Goal: Complete application form

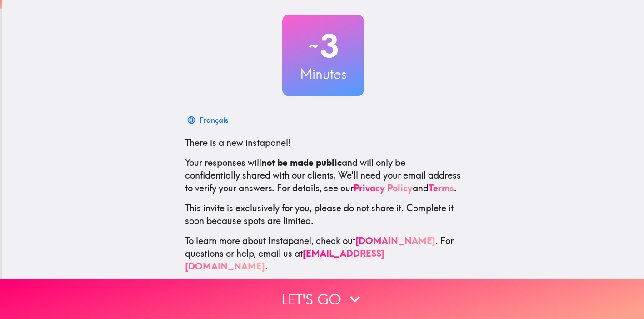
scroll to position [52, 0]
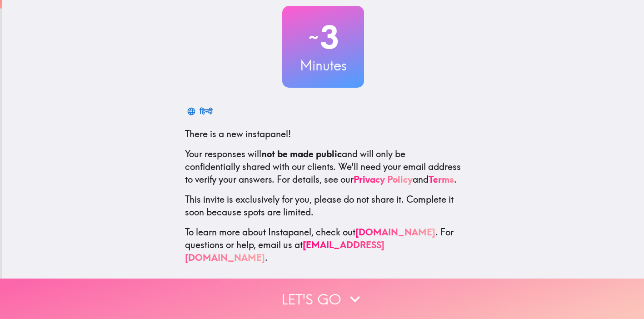
click at [323, 295] on button "Let's go" at bounding box center [322, 299] width 644 height 40
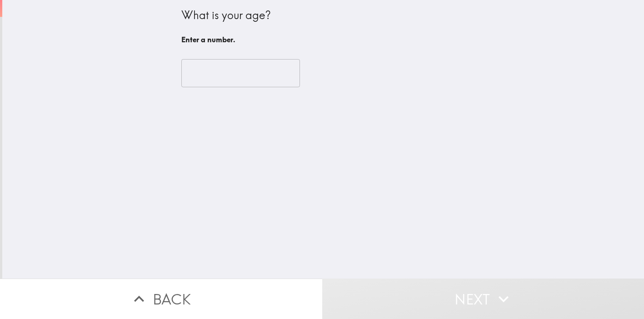
click at [257, 76] on input "number" at bounding box center [240, 73] width 119 height 28
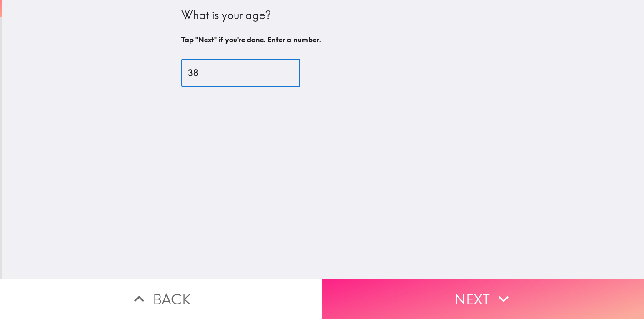
type input "38"
click at [441, 289] on button "Next" at bounding box center [483, 299] width 322 height 40
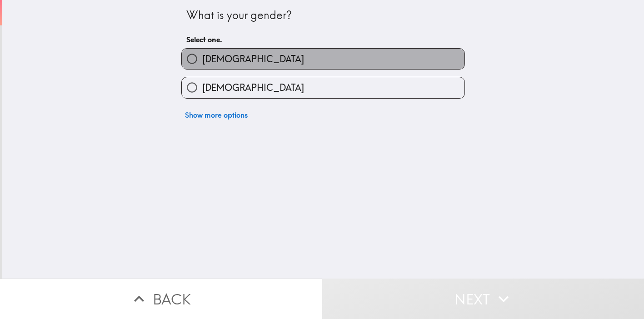
click at [268, 58] on label "[DEMOGRAPHIC_DATA]" at bounding box center [323, 59] width 283 height 20
click at [202, 58] on input "[DEMOGRAPHIC_DATA]" at bounding box center [192, 59] width 20 height 20
radio input "true"
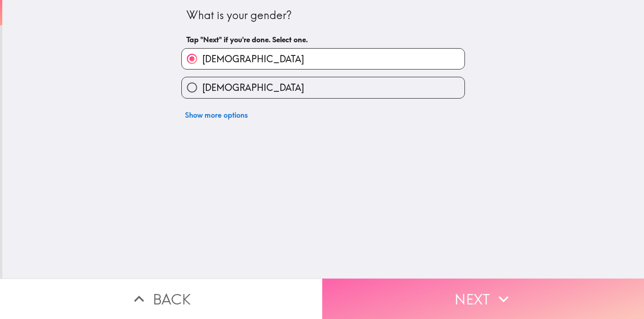
click at [434, 290] on button "Next" at bounding box center [483, 299] width 322 height 40
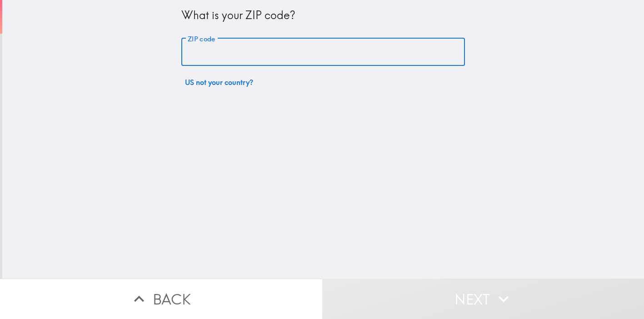
click at [265, 51] on input "ZIP code" at bounding box center [323, 52] width 284 height 28
type input "84054"
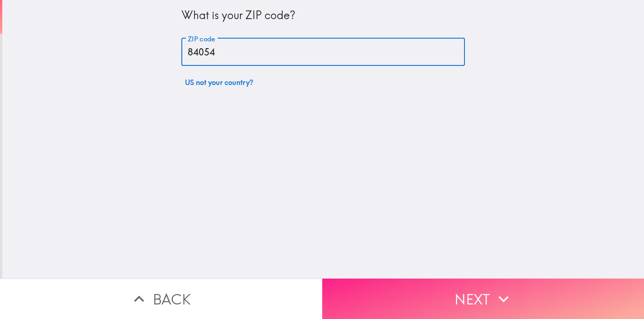
click at [423, 289] on button "Next" at bounding box center [483, 299] width 322 height 40
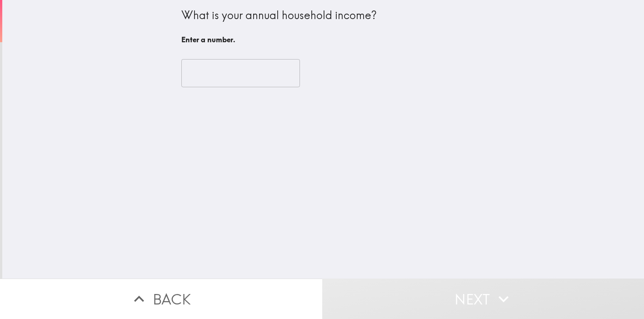
click at [232, 78] on input "number" at bounding box center [240, 73] width 119 height 28
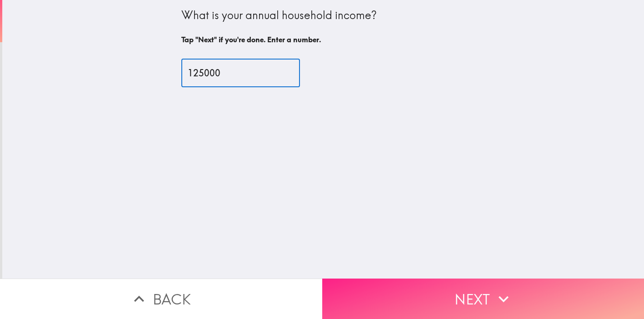
type input "125000"
click at [448, 295] on button "Next" at bounding box center [483, 299] width 322 height 40
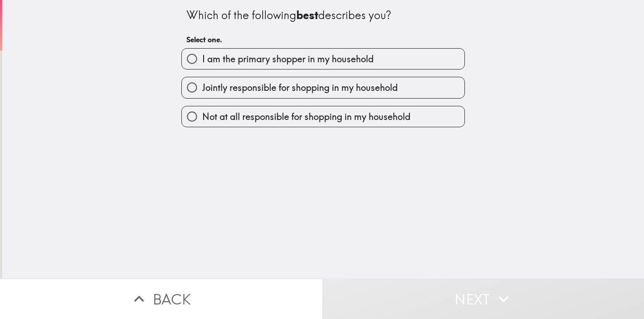
click at [396, 67] on label "I am the primary shopper in my household" at bounding box center [323, 59] width 283 height 20
click at [202, 67] on input "I am the primary shopper in my household" at bounding box center [192, 59] width 20 height 20
radio input "true"
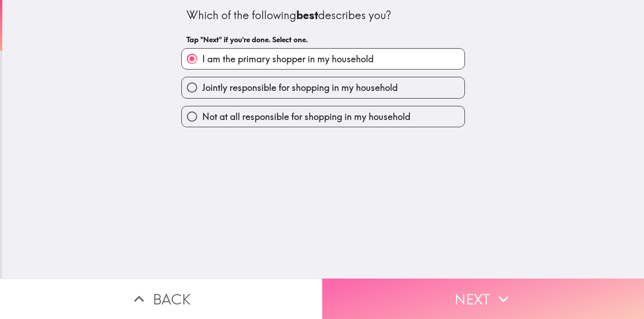
click at [408, 302] on button "Next" at bounding box center [483, 299] width 322 height 40
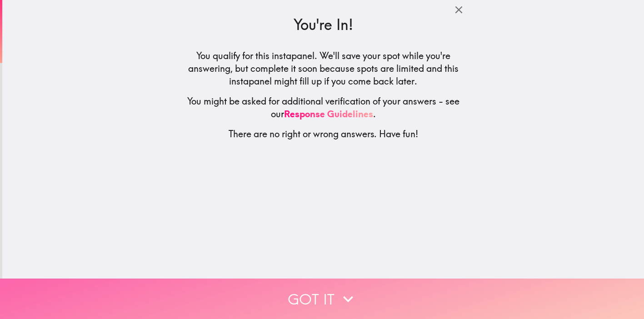
click at [317, 301] on button "Got it" at bounding box center [322, 299] width 644 height 40
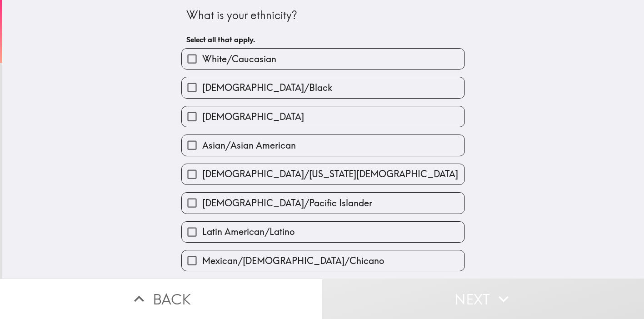
click at [276, 54] on span "White/Caucasian" at bounding box center [239, 59] width 74 height 13
click at [202, 54] on input "White/Caucasian" at bounding box center [192, 59] width 20 height 20
checkbox input "true"
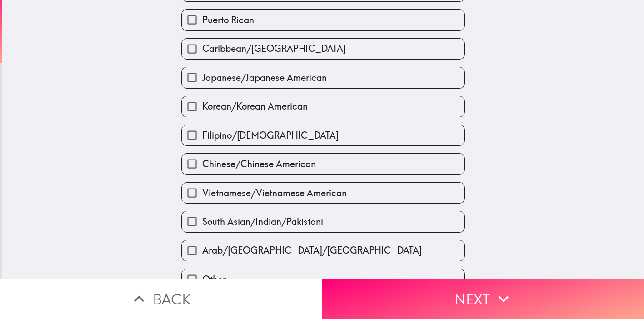
scroll to position [319, 0]
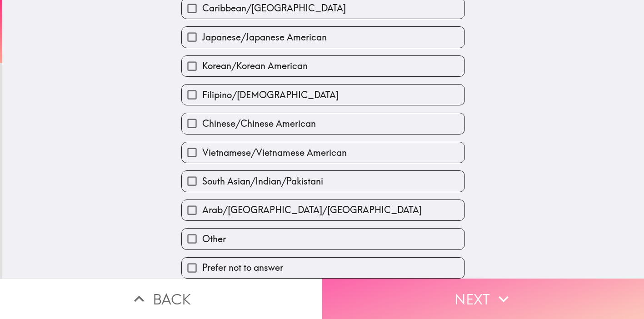
click at [446, 290] on button "Next" at bounding box center [483, 299] width 322 height 40
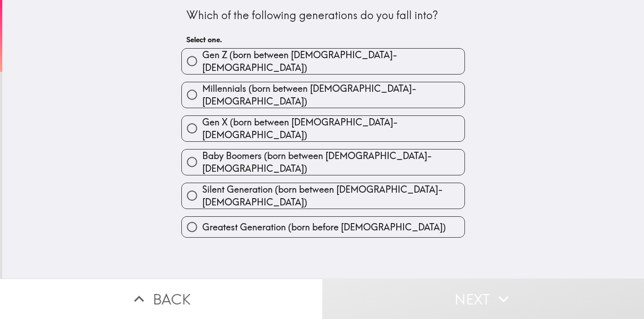
click at [275, 84] on span "Millennials (born between [DEMOGRAPHIC_DATA]-[DEMOGRAPHIC_DATA])" at bounding box center [333, 94] width 262 height 25
click at [202, 85] on input "Millennials (born between [DEMOGRAPHIC_DATA]-[DEMOGRAPHIC_DATA])" at bounding box center [192, 95] width 20 height 20
radio input "true"
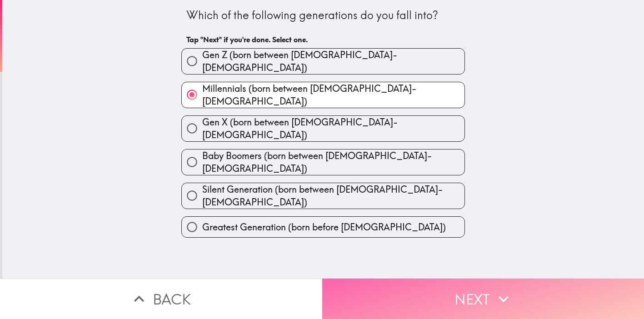
click at [404, 286] on button "Next" at bounding box center [483, 299] width 322 height 40
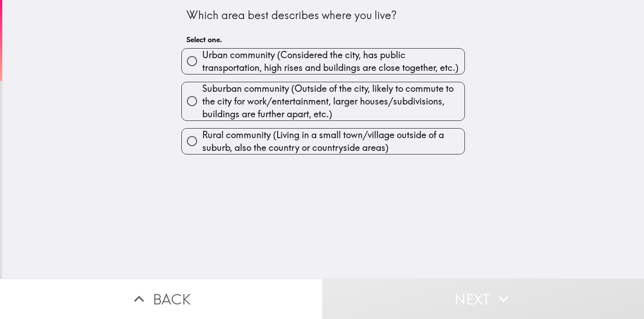
click at [323, 105] on span "Suburban community (Outside of the city, likely to commute to the city for work…" at bounding box center [333, 101] width 262 height 38
click at [202, 105] on input "Suburban community (Outside of the city, likely to commute to the city for work…" at bounding box center [192, 101] width 20 height 20
radio input "true"
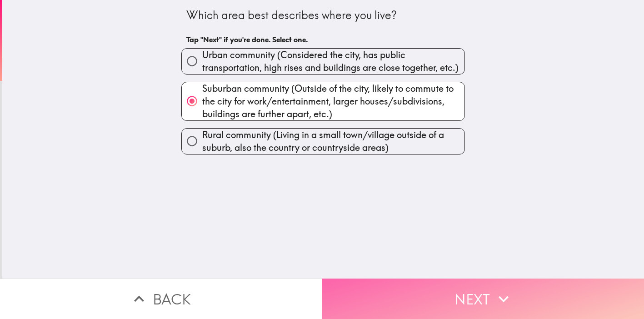
click at [424, 287] on button "Next" at bounding box center [483, 299] width 322 height 40
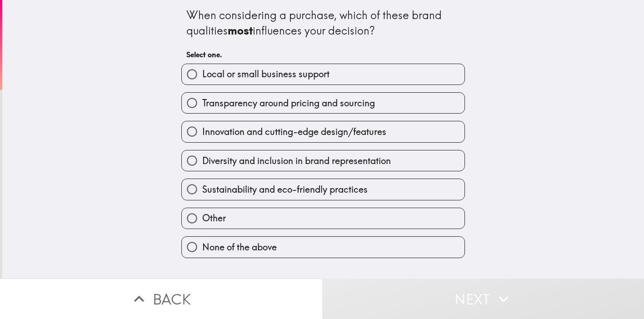
click at [418, 129] on label "Innovation and cutting-edge design/features" at bounding box center [323, 131] width 283 height 20
click at [202, 129] on input "Innovation and cutting-edge design/features" at bounding box center [192, 131] width 20 height 20
radio input "true"
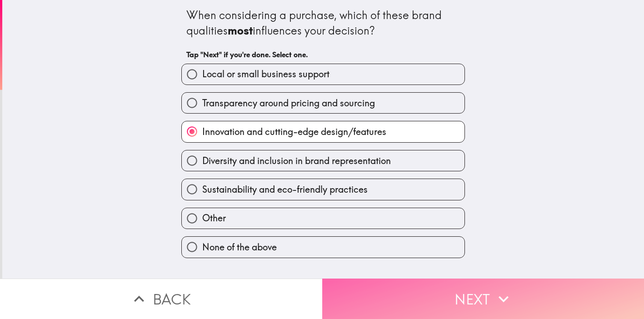
click at [457, 293] on button "Next" at bounding box center [483, 299] width 322 height 40
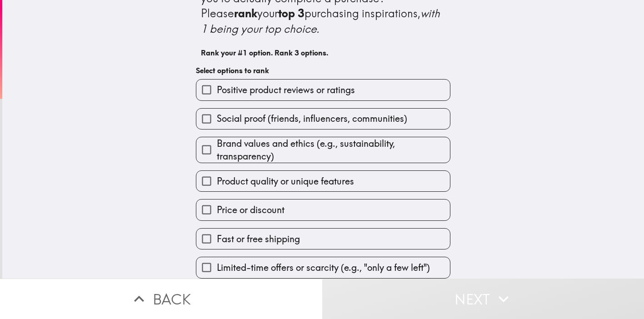
scroll to position [35, 0]
click at [391, 90] on label "Positive product reviews or ratings" at bounding box center [323, 90] width 254 height 20
click at [217, 90] on input "Positive product reviews or ratings" at bounding box center [206, 90] width 20 height 20
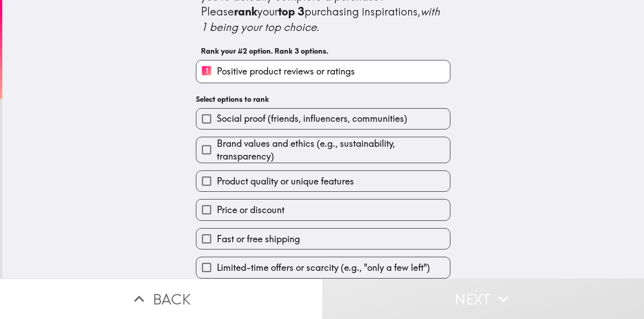
click at [392, 124] on span "Social proof (friends, influencers, communities)" at bounding box center [312, 118] width 190 height 13
click at [217, 124] on input "Social proof (friends, influencers, communities)" at bounding box center [206, 119] width 20 height 20
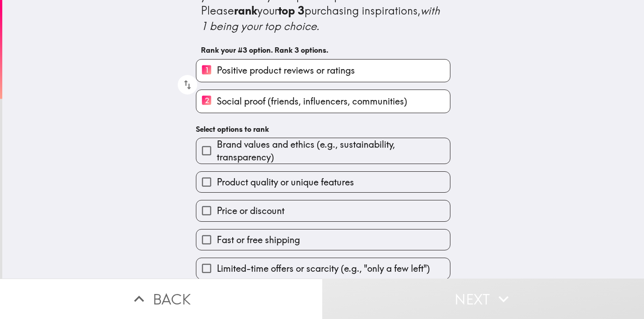
scroll to position [39, 0]
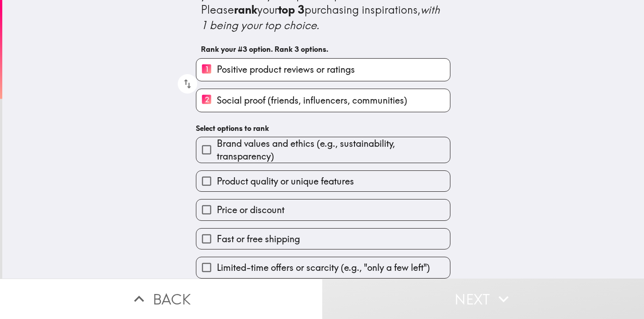
click at [345, 208] on label "Price or discount" at bounding box center [323, 210] width 254 height 20
click at [217, 208] on input "Price or discount" at bounding box center [206, 210] width 20 height 20
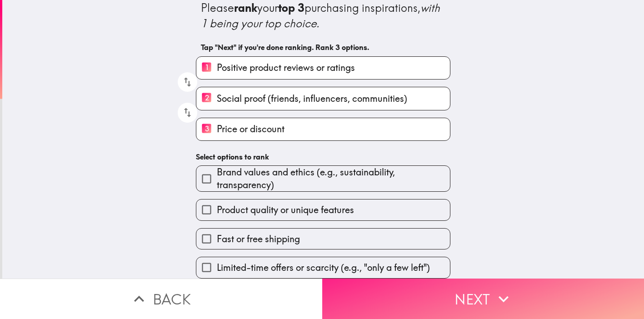
click at [444, 301] on button "Next" at bounding box center [483, 299] width 322 height 40
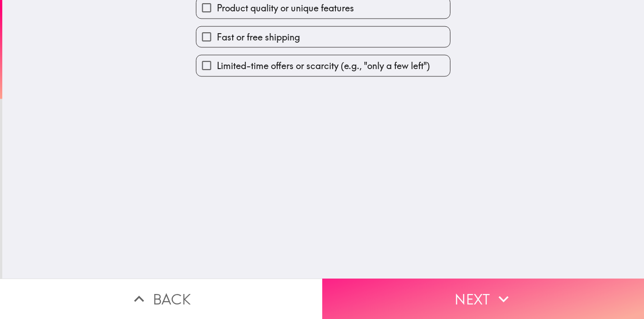
scroll to position [0, 0]
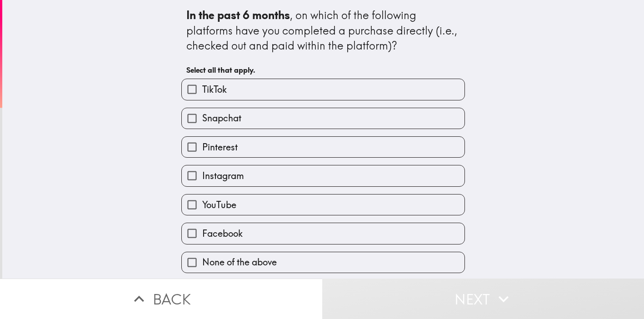
click at [351, 263] on label "None of the above" at bounding box center [323, 262] width 283 height 20
click at [202, 263] on input "None of the above" at bounding box center [192, 262] width 20 height 20
checkbox input "true"
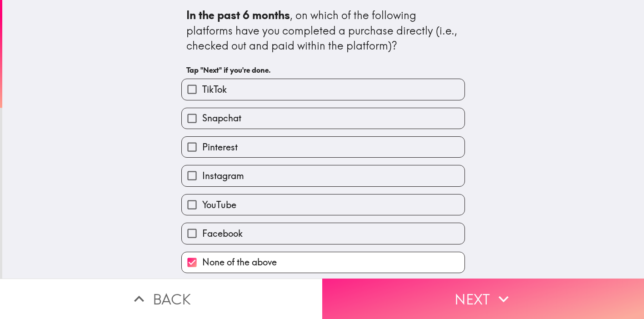
click at [429, 303] on button "Next" at bounding box center [483, 299] width 322 height 40
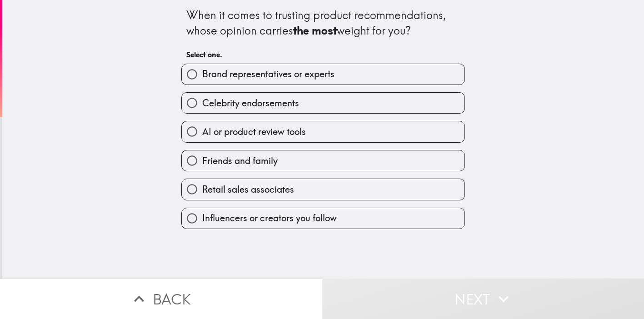
click at [396, 156] on label "Friends and family" at bounding box center [323, 160] width 283 height 20
click at [202, 156] on input "Friends and family" at bounding box center [192, 160] width 20 height 20
radio input "true"
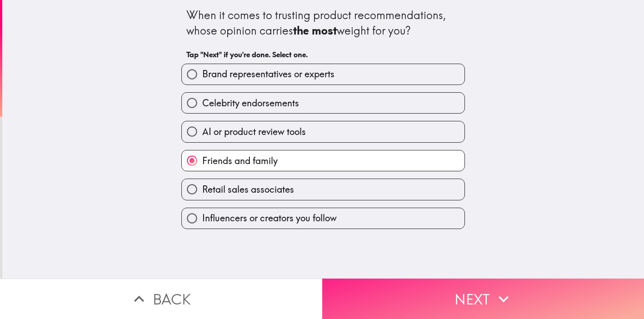
click at [469, 291] on button "Next" at bounding box center [483, 299] width 322 height 40
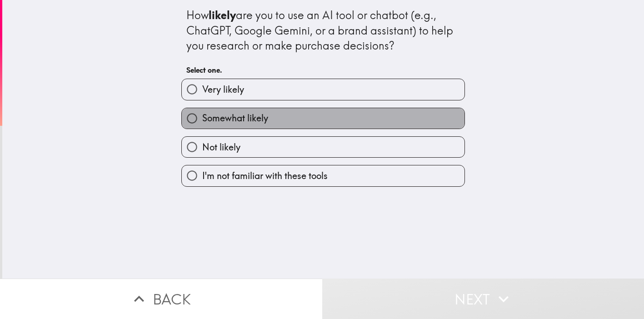
click at [316, 118] on label "Somewhat likely" at bounding box center [323, 118] width 283 height 20
click at [202, 118] on input "Somewhat likely" at bounding box center [192, 118] width 20 height 20
radio input "true"
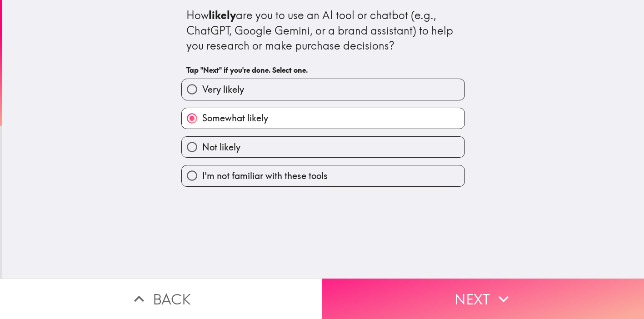
click at [438, 294] on button "Next" at bounding box center [483, 299] width 322 height 40
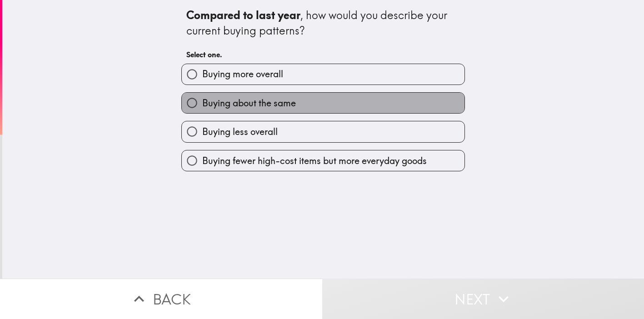
click at [392, 110] on label "Buying about the same" at bounding box center [323, 103] width 283 height 20
click at [202, 110] on input "Buying about the same" at bounding box center [192, 103] width 20 height 20
radio input "true"
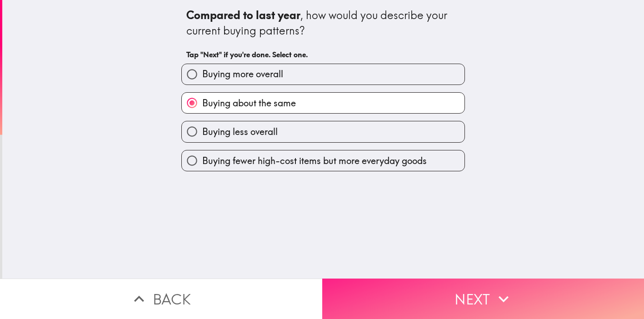
click at [468, 292] on button "Next" at bounding box center [483, 299] width 322 height 40
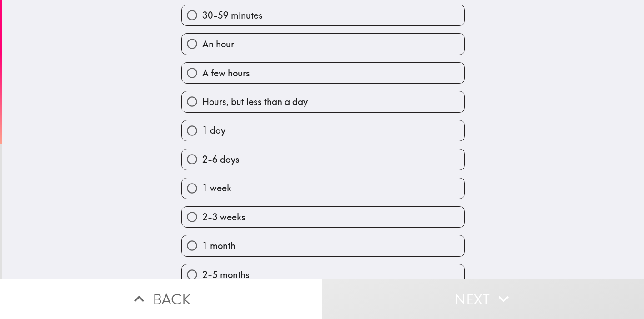
click at [389, 159] on label "2-6 days" at bounding box center [323, 159] width 283 height 20
click at [202, 159] on input "2-6 days" at bounding box center [192, 159] width 20 height 20
radio input "true"
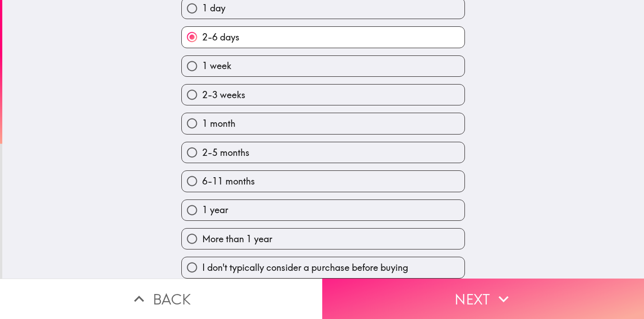
click at [464, 310] on button "Next" at bounding box center [483, 299] width 322 height 40
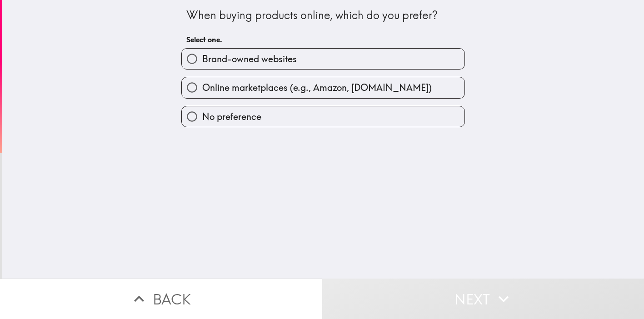
click at [310, 119] on label "No preference" at bounding box center [323, 116] width 283 height 20
click at [202, 119] on input "No preference" at bounding box center [192, 116] width 20 height 20
radio input "true"
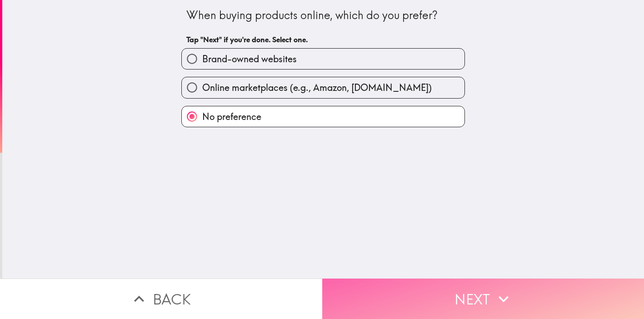
click at [426, 301] on button "Next" at bounding box center [483, 299] width 322 height 40
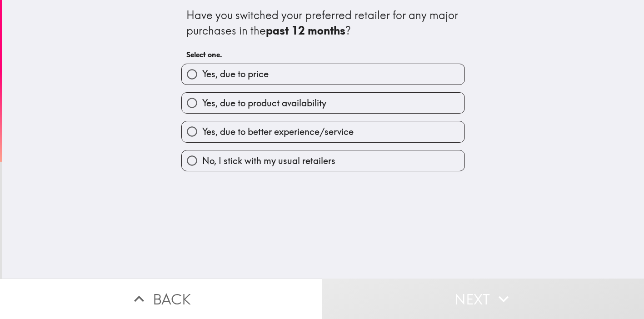
click at [313, 70] on label "Yes, due to price" at bounding box center [323, 74] width 283 height 20
click at [202, 70] on input "Yes, due to price" at bounding box center [192, 74] width 20 height 20
radio input "true"
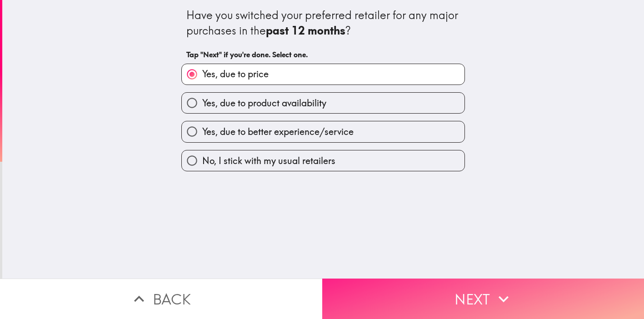
click at [412, 287] on button "Next" at bounding box center [483, 299] width 322 height 40
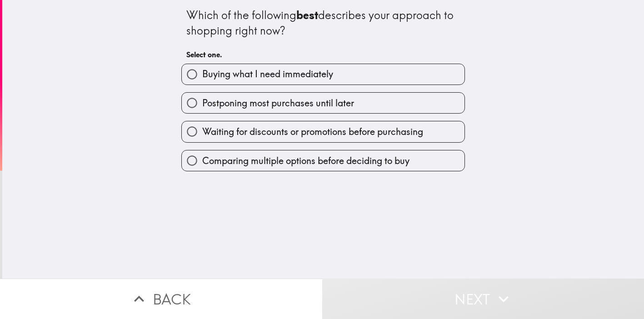
click at [380, 138] on span "Waiting for discounts or promotions before purchasing" at bounding box center [312, 131] width 221 height 13
click at [202, 138] on input "Waiting for discounts or promotions before purchasing" at bounding box center [192, 131] width 20 height 20
radio input "true"
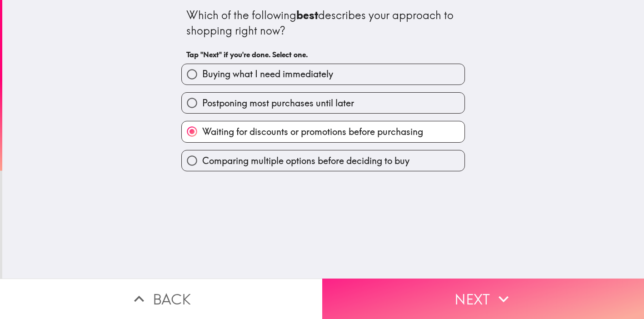
click at [453, 303] on button "Next" at bounding box center [483, 299] width 322 height 40
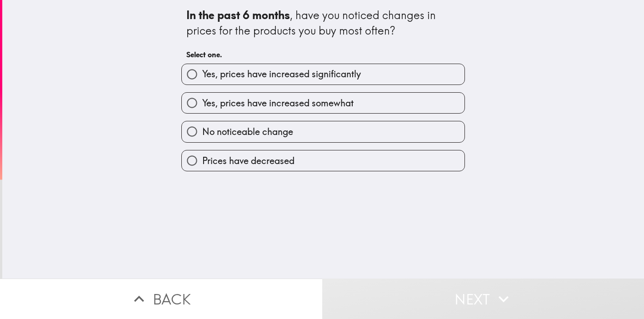
click at [322, 80] on span "Yes, prices have increased significantly" at bounding box center [281, 74] width 159 height 13
click at [202, 80] on input "Yes, prices have increased significantly" at bounding box center [192, 74] width 20 height 20
radio input "true"
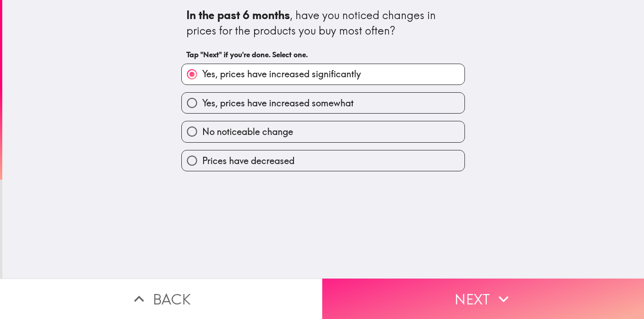
click at [415, 287] on button "Next" at bounding box center [483, 299] width 322 height 40
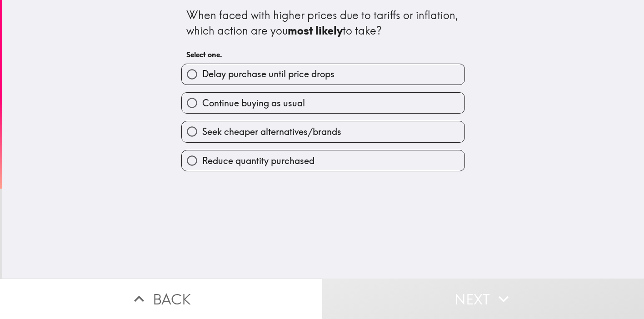
click at [347, 133] on label "Seek cheaper alternatives/brands" at bounding box center [323, 131] width 283 height 20
click at [202, 133] on input "Seek cheaper alternatives/brands" at bounding box center [192, 131] width 20 height 20
radio input "true"
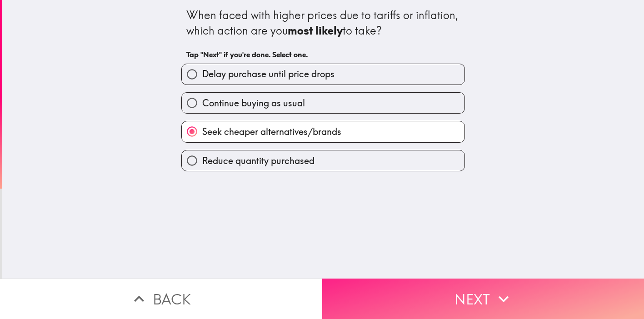
click at [430, 292] on button "Next" at bounding box center [483, 299] width 322 height 40
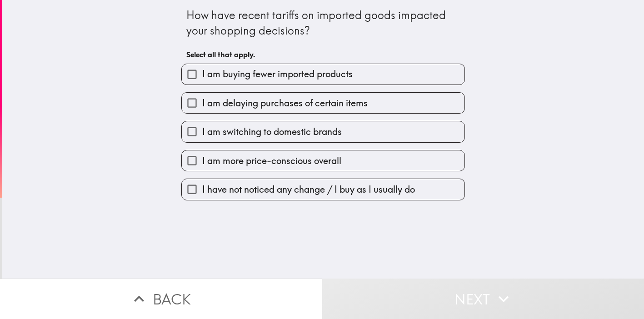
click at [393, 100] on label "I am delaying purchases of certain items" at bounding box center [323, 103] width 283 height 20
click at [202, 100] on input "I am delaying purchases of certain items" at bounding box center [192, 103] width 20 height 20
checkbox input "true"
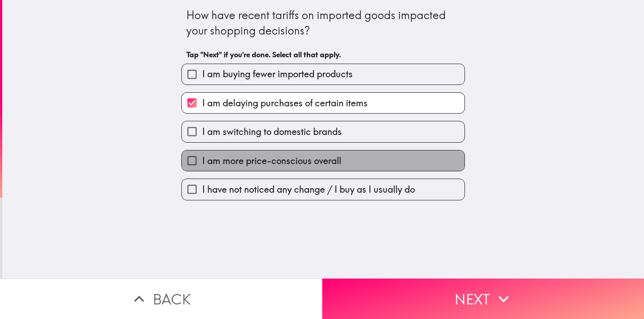
click at [355, 167] on label "I am more price-conscious overall" at bounding box center [323, 160] width 283 height 20
click at [202, 167] on input "I am more price-conscious overall" at bounding box center [192, 160] width 20 height 20
checkbox input "true"
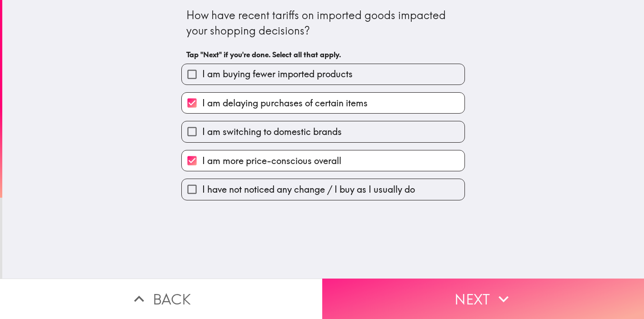
click at [456, 302] on button "Next" at bounding box center [483, 299] width 322 height 40
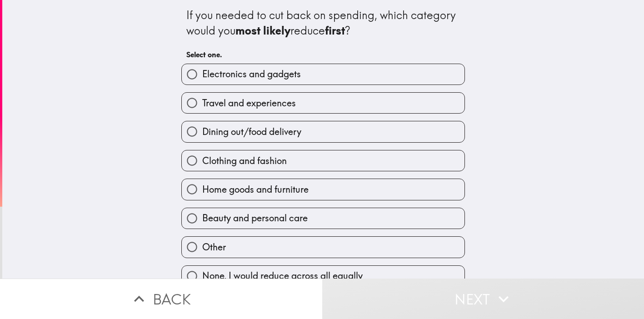
scroll to position [12, 0]
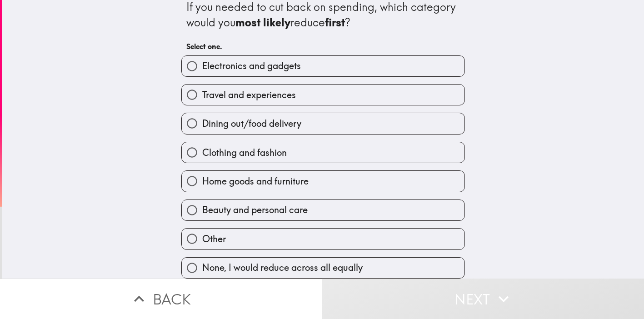
click at [360, 61] on label "Electronics and gadgets" at bounding box center [323, 66] width 283 height 20
click at [202, 61] on input "Electronics and gadgets" at bounding box center [192, 66] width 20 height 20
radio input "true"
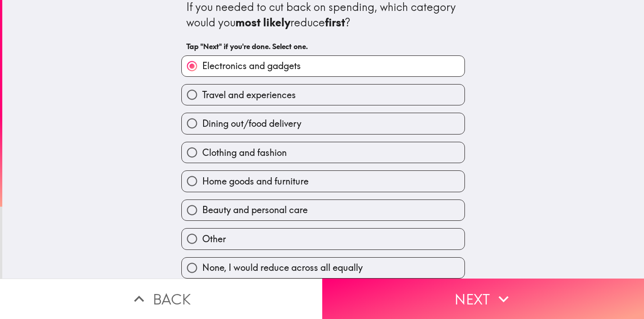
click at [387, 173] on label "Home goods and furniture" at bounding box center [323, 181] width 283 height 20
click at [202, 173] on input "Home goods and furniture" at bounding box center [192, 181] width 20 height 20
radio input "true"
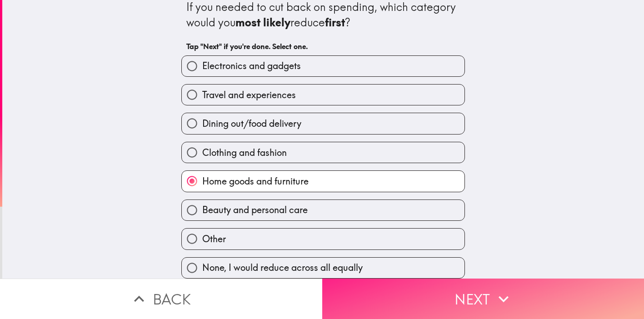
click at [484, 297] on button "Next" at bounding box center [483, 299] width 322 height 40
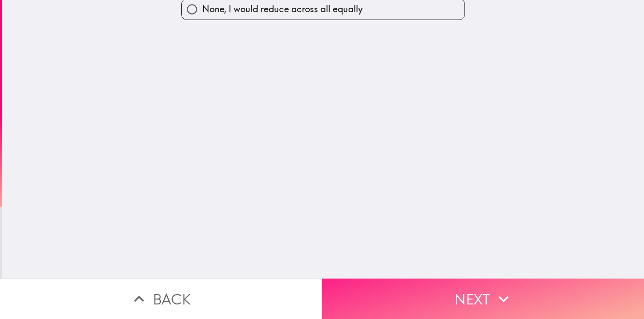
scroll to position [0, 0]
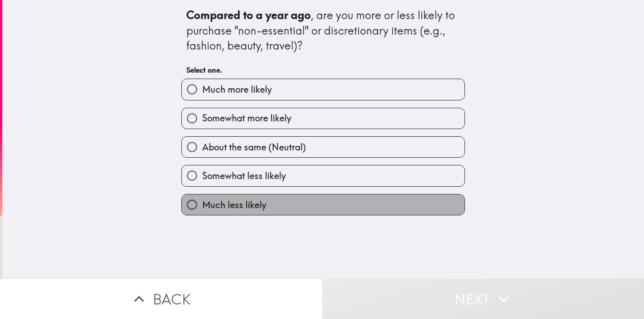
click at [353, 205] on label "Much less likely" at bounding box center [323, 205] width 283 height 20
click at [202, 205] on input "Much less likely" at bounding box center [192, 205] width 20 height 20
radio input "true"
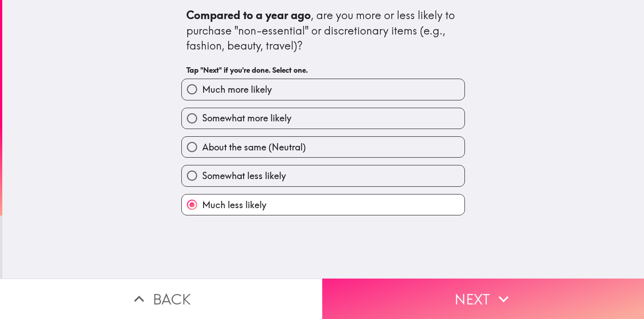
click at [493, 312] on button "Next" at bounding box center [483, 299] width 322 height 40
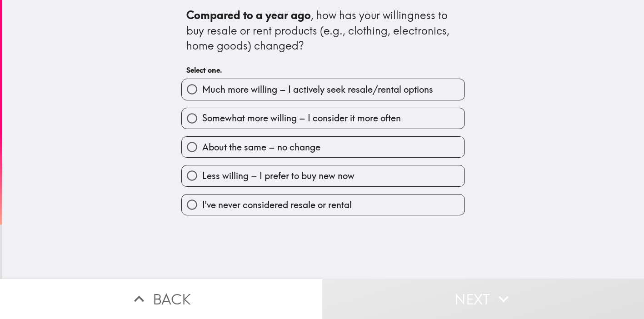
click at [394, 88] on span "Much more willing – I actively seek resale/rental options" at bounding box center [317, 89] width 231 height 13
click at [202, 88] on input "Much more willing – I actively seek resale/rental options" at bounding box center [192, 89] width 20 height 20
radio input "true"
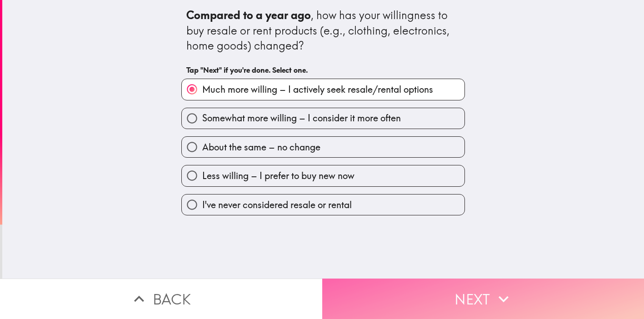
click at [444, 294] on button "Next" at bounding box center [483, 299] width 322 height 40
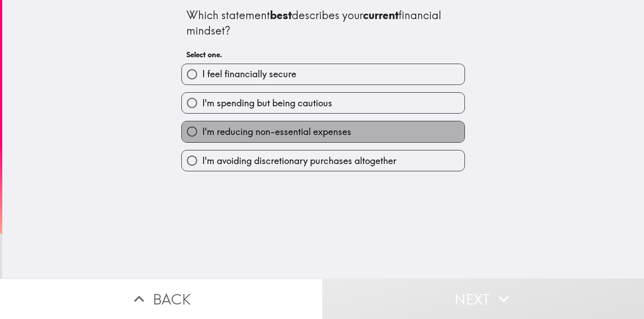
click at [411, 129] on label "I'm reducing non-essential expenses" at bounding box center [323, 131] width 283 height 20
click at [202, 129] on input "I'm reducing non-essential expenses" at bounding box center [192, 131] width 20 height 20
radio input "true"
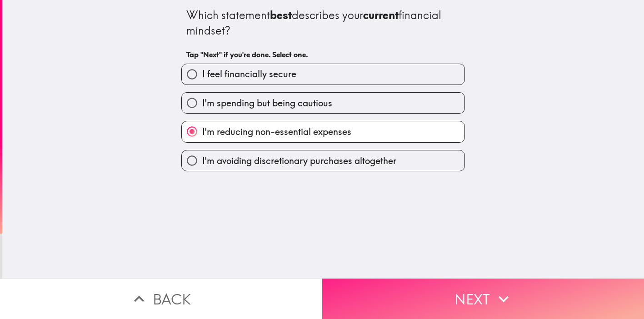
click at [499, 302] on icon "button" at bounding box center [504, 299] width 20 height 20
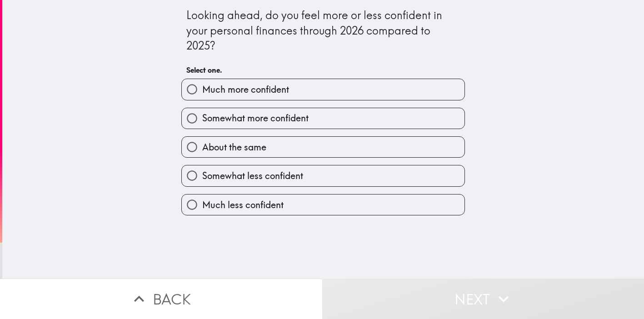
click at [375, 179] on label "Somewhat less confident" at bounding box center [323, 175] width 283 height 20
click at [202, 179] on input "Somewhat less confident" at bounding box center [192, 175] width 20 height 20
radio input "true"
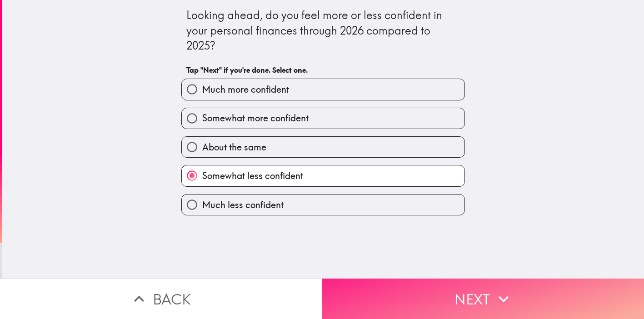
click at [418, 296] on button "Next" at bounding box center [483, 299] width 322 height 40
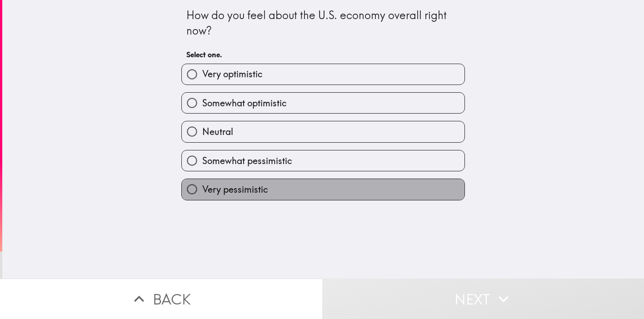
click at [291, 197] on label "Very pessimistic" at bounding box center [323, 189] width 283 height 20
click at [202, 197] on input "Very pessimistic" at bounding box center [192, 189] width 20 height 20
radio input "true"
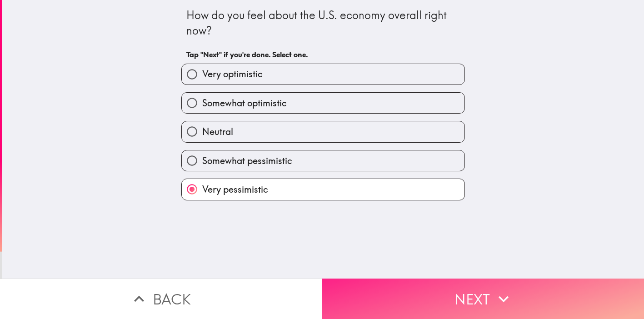
click at [425, 285] on button "Next" at bounding box center [483, 299] width 322 height 40
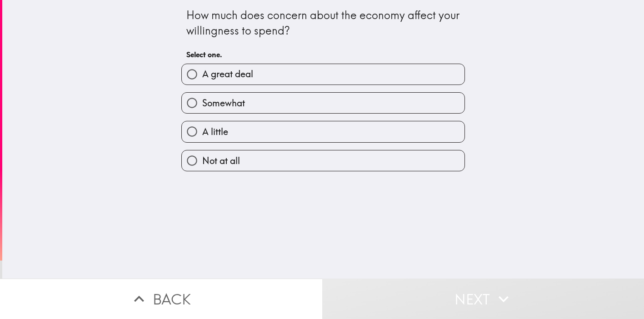
click at [293, 70] on label "A great deal" at bounding box center [323, 74] width 283 height 20
click at [202, 70] on input "A great deal" at bounding box center [192, 74] width 20 height 20
radio input "true"
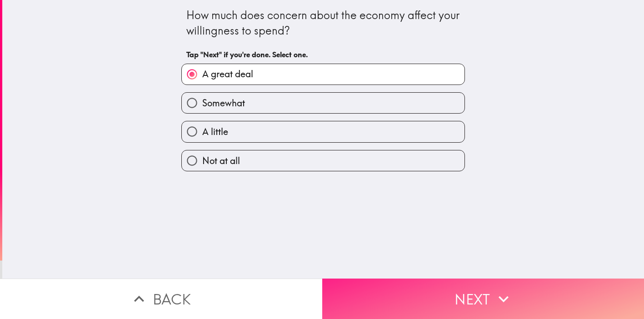
click at [473, 304] on button "Next" at bounding box center [483, 299] width 322 height 40
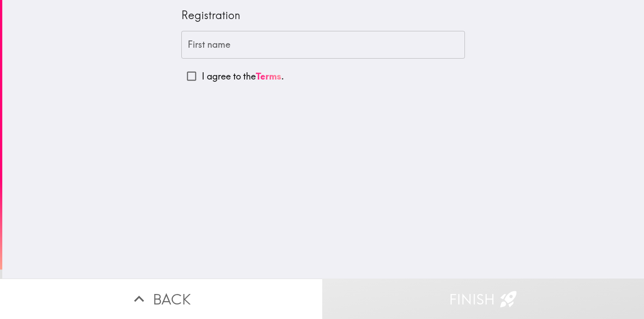
click at [289, 44] on input "First name" at bounding box center [323, 45] width 284 height 28
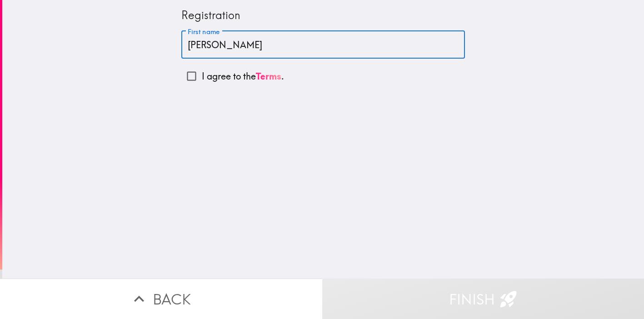
type input "[PERSON_NAME]"
click at [198, 74] on input "I agree to the Terms ." at bounding box center [191, 76] width 20 height 20
checkbox input "true"
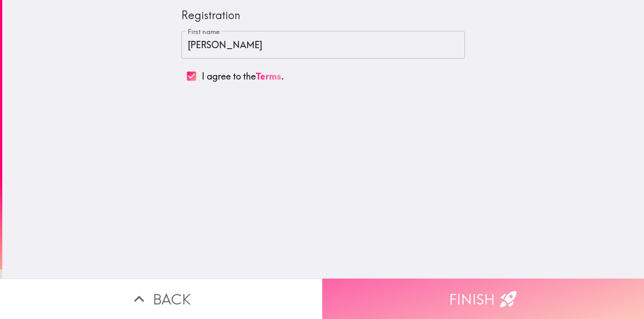
click at [448, 294] on button "Finish" at bounding box center [483, 299] width 322 height 40
